Goal: Information Seeking & Learning: Check status

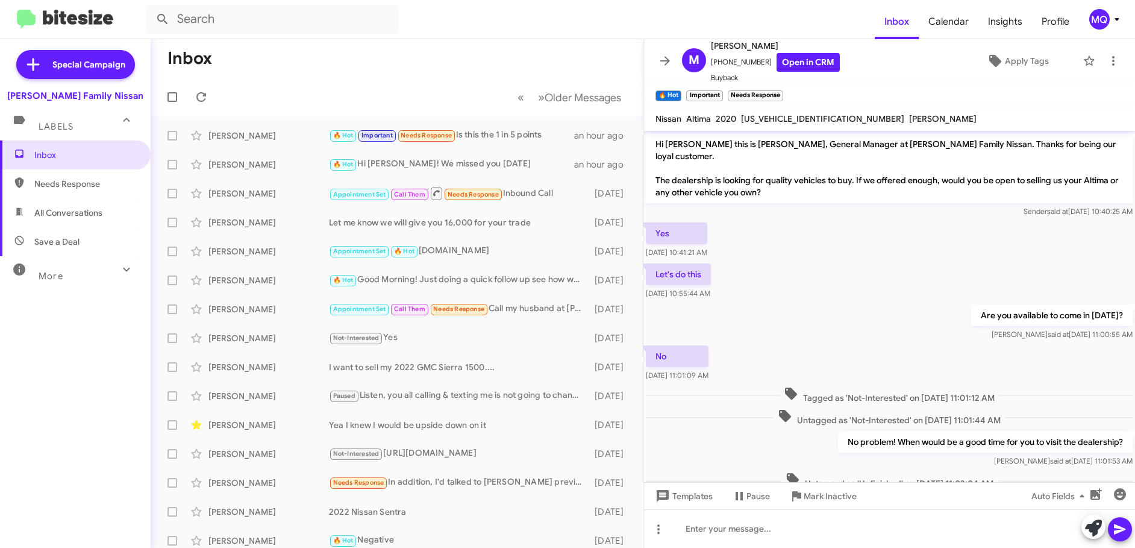
scroll to position [113, 0]
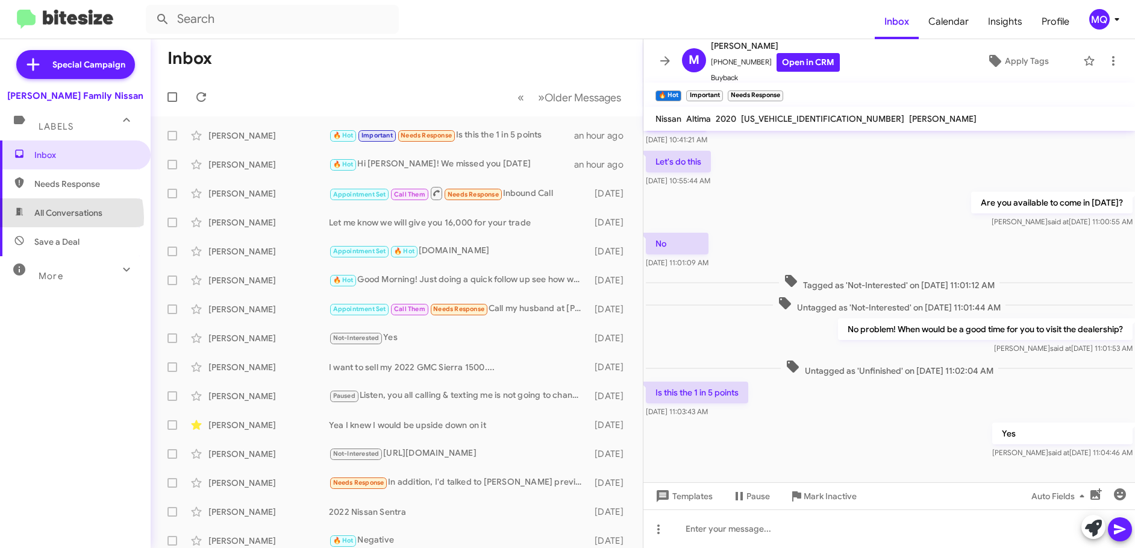
click at [55, 217] on span "All Conversations" at bounding box center [68, 213] width 68 height 12
type input "in:all-conversations"
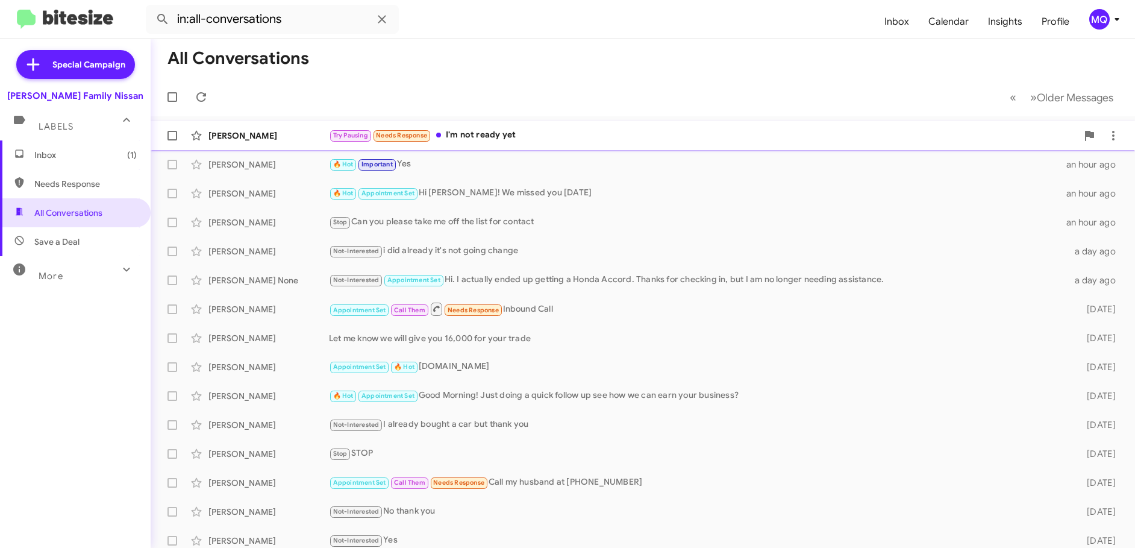
click at [536, 129] on div "Try Pausing Needs Response I'm not ready yet" at bounding box center [703, 135] width 748 height 14
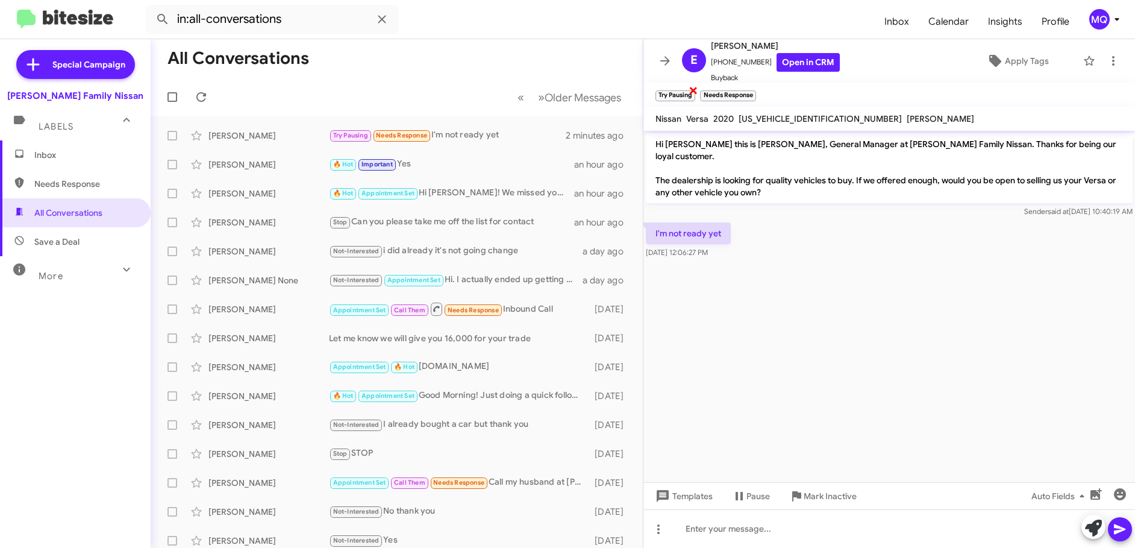
click at [690, 93] on span "×" at bounding box center [694, 90] width 10 height 14
click at [706, 92] on span "×" at bounding box center [709, 90] width 10 height 14
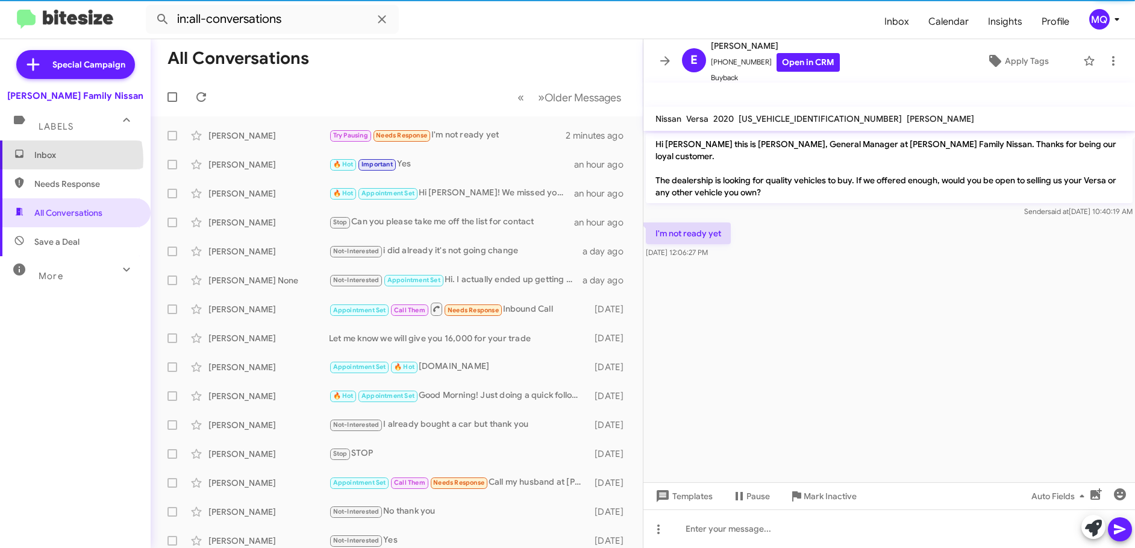
click at [56, 159] on span "Inbox" at bounding box center [85, 155] width 102 height 12
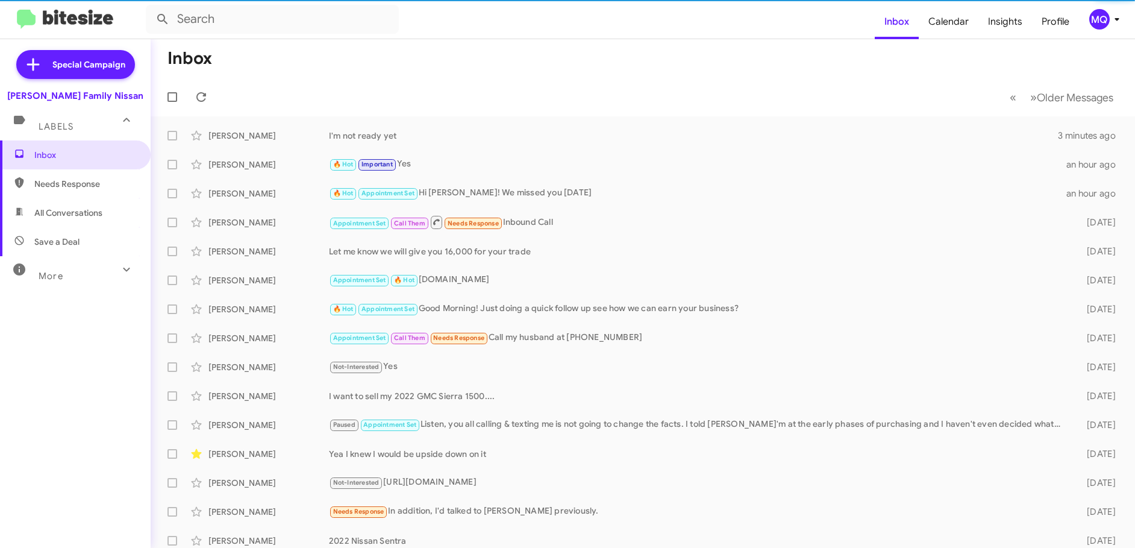
click at [62, 182] on span "Needs Response" at bounding box center [85, 184] width 102 height 12
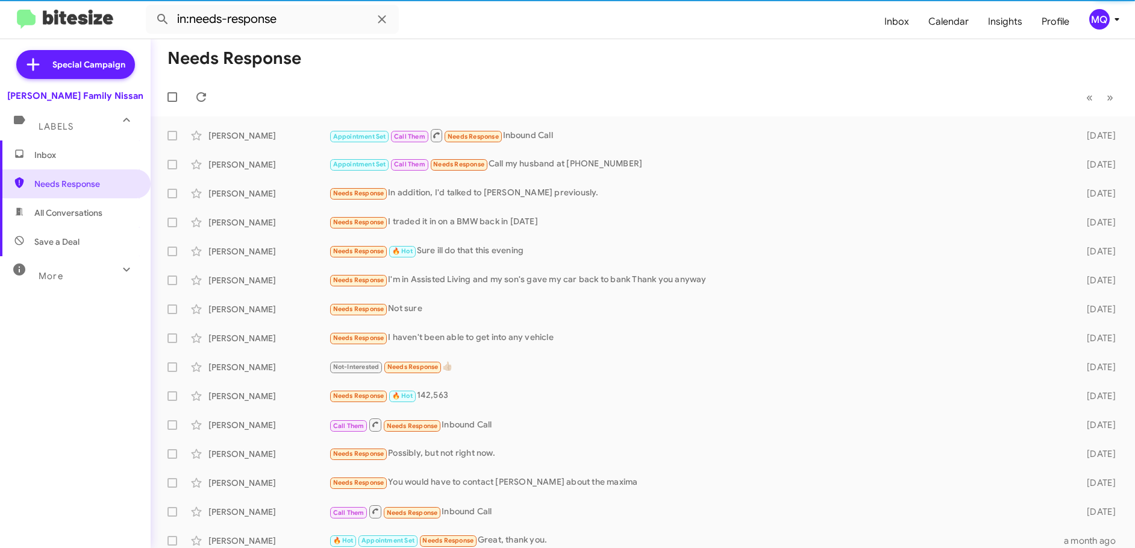
click at [58, 211] on span "All Conversations" at bounding box center [68, 213] width 68 height 12
type input "in:all-conversations"
